Goal: Find contact information: Find contact information

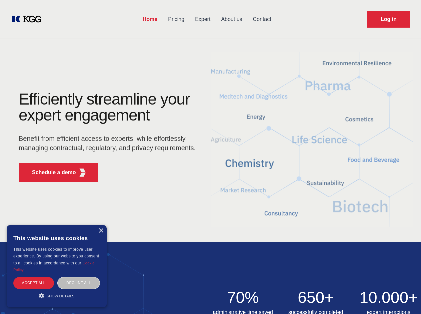
click at [210, 157] on div "Efficiently streamline your expert engagement Benefit from efficient access to …" at bounding box center [109, 139] width 203 height 96
click at [50, 173] on p "Schedule a demo" at bounding box center [54, 173] width 44 height 8
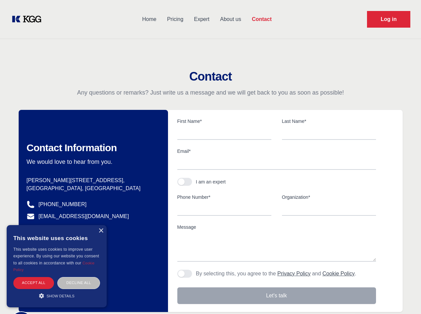
click at [101, 231] on div "× This website uses cookies This website uses cookies to improve user experienc…" at bounding box center [57, 266] width 100 height 82
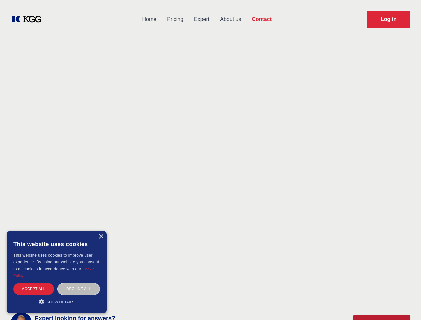
click at [34, 283] on div "Accept all" at bounding box center [33, 289] width 41 height 12
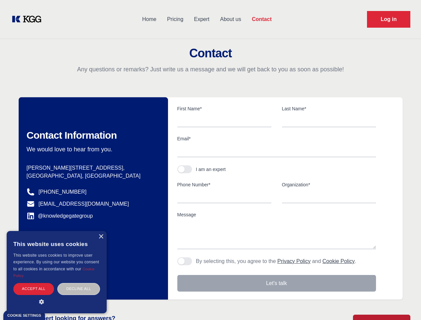
click at [79, 283] on div "Contact Information We would love to hear from you. Postal address [PERSON_NAME…" at bounding box center [93, 198] width 149 height 202
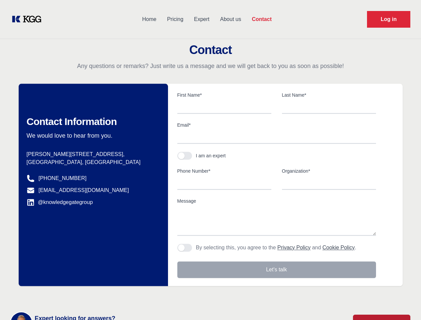
click at [57, 296] on main "Contact Any questions or remarks? Just write us a message and we will get back …" at bounding box center [210, 173] width 421 height 347
